Goal: Task Accomplishment & Management: Manage account settings

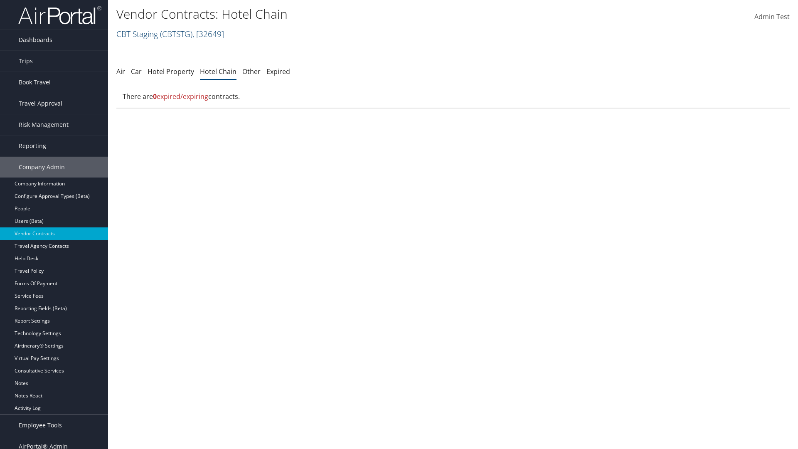
click at [137, 34] on link "CBT Staging ( CBTSTG ) , [ 32649 ]" at bounding box center [170, 33] width 108 height 11
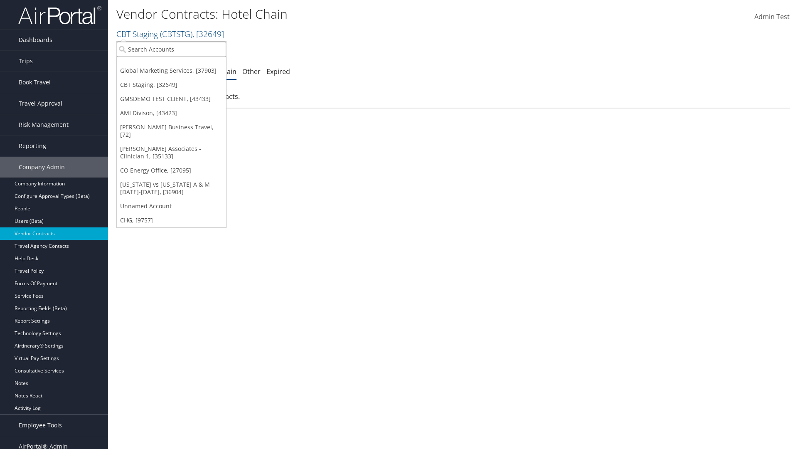
click at [171, 49] on input "search" at bounding box center [171, 49] width 109 height 15
type input "Global Marketing Services"
click at [179, 64] on div "Global Marketing Services (301946), [37903]" at bounding box center [179, 64] width 134 height 7
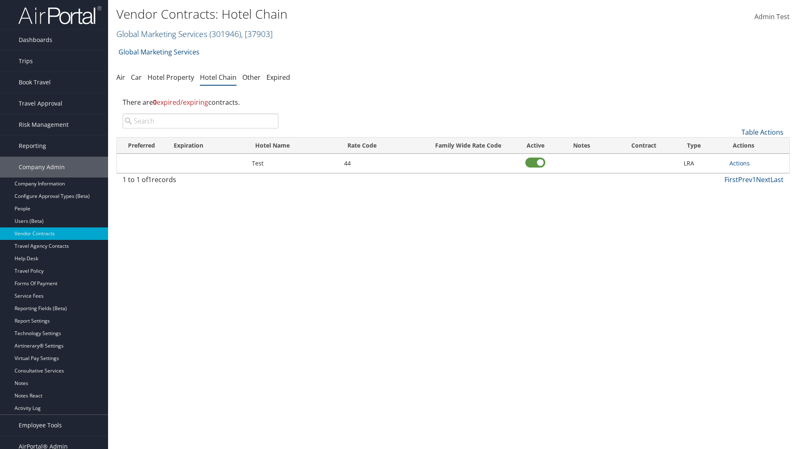
click at [161, 34] on link "Global Marketing Services ( 301946 ) , [ 37903 ]" at bounding box center [194, 33] width 156 height 11
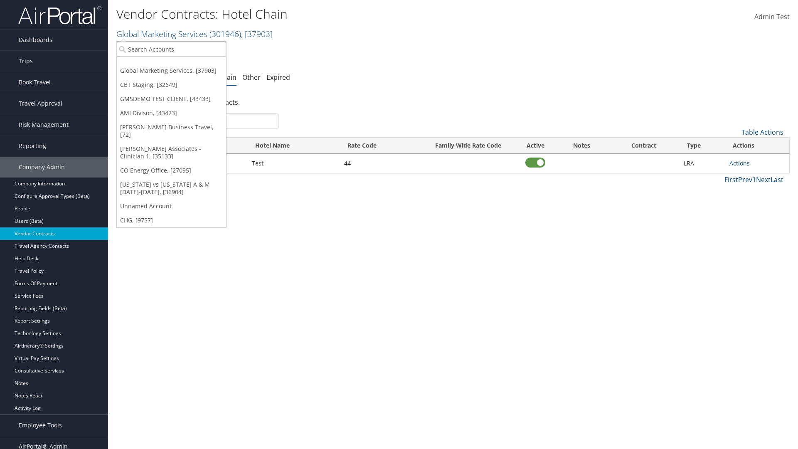
click at [171, 49] on input "search" at bounding box center [171, 49] width 109 height 15
type input "CBT Staging"
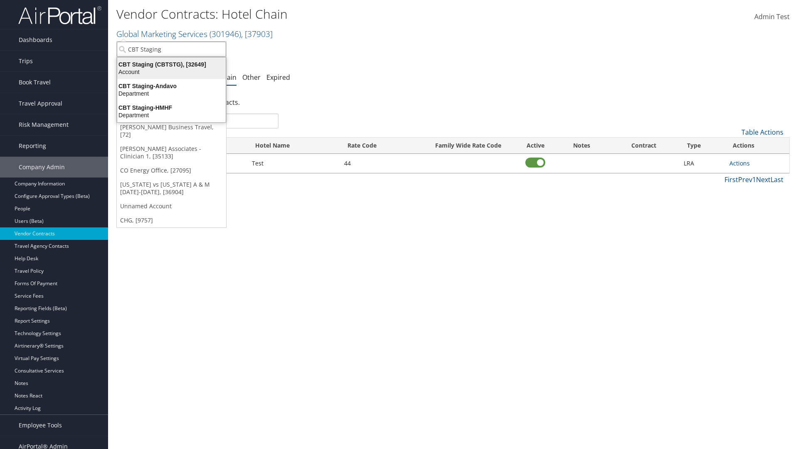
click at [171, 64] on div "CBT Staging (CBTSTG), [32649]" at bounding box center [171, 64] width 118 height 7
